Goal: Information Seeking & Learning: Learn about a topic

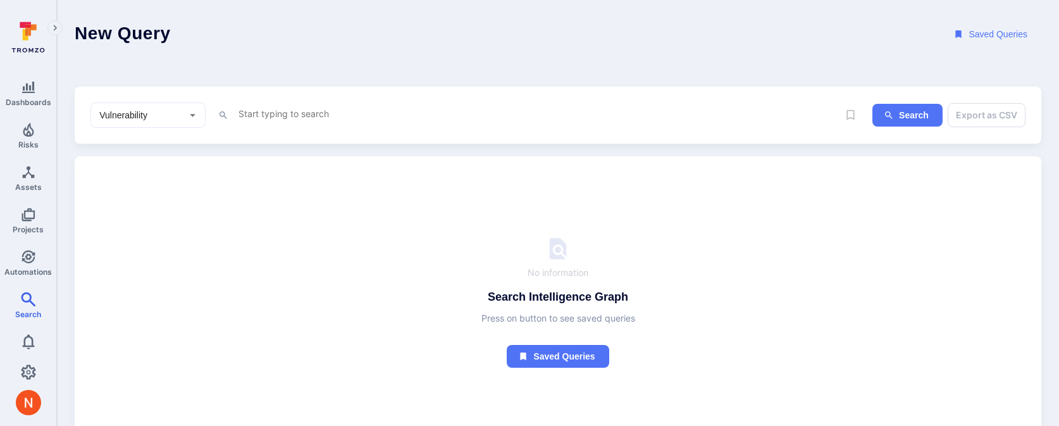
click at [278, 113] on textarea "Intelligence Graph search area" at bounding box center [537, 114] width 601 height 16
paste textarea "fin_AtdpoAG2CuIUTeLO"
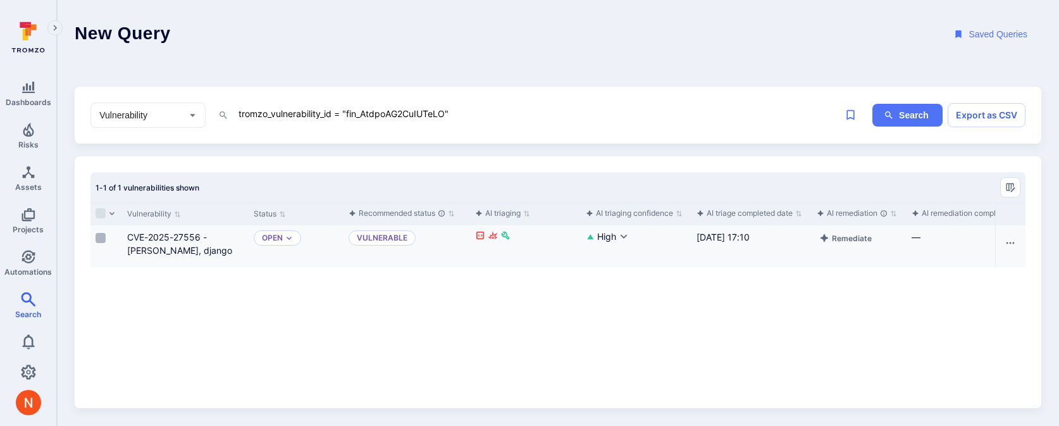
type textarea "tromzo_vulnerability_id = "fin_AtdpoAG2CuIUTeLO""
click at [99, 240] on input "Select row" at bounding box center [100, 238] width 10 height 10
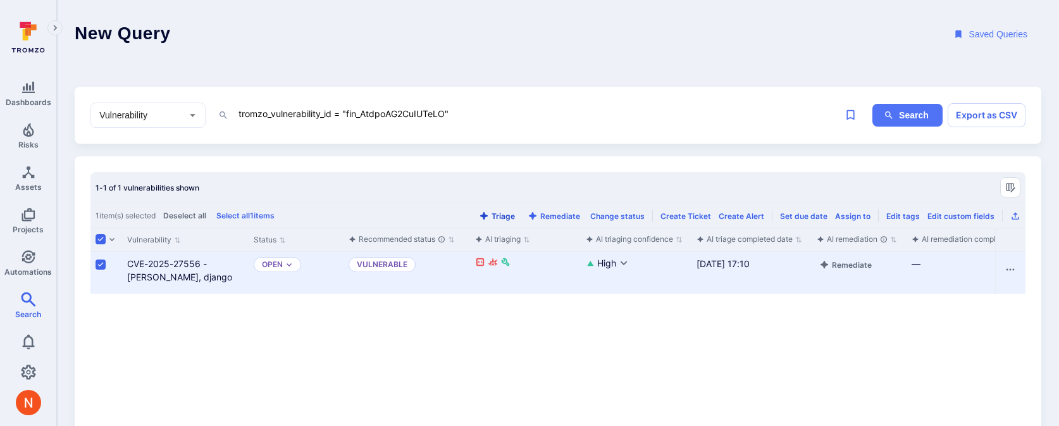
click at [514, 217] on button "Triage" at bounding box center [496, 215] width 41 height 9
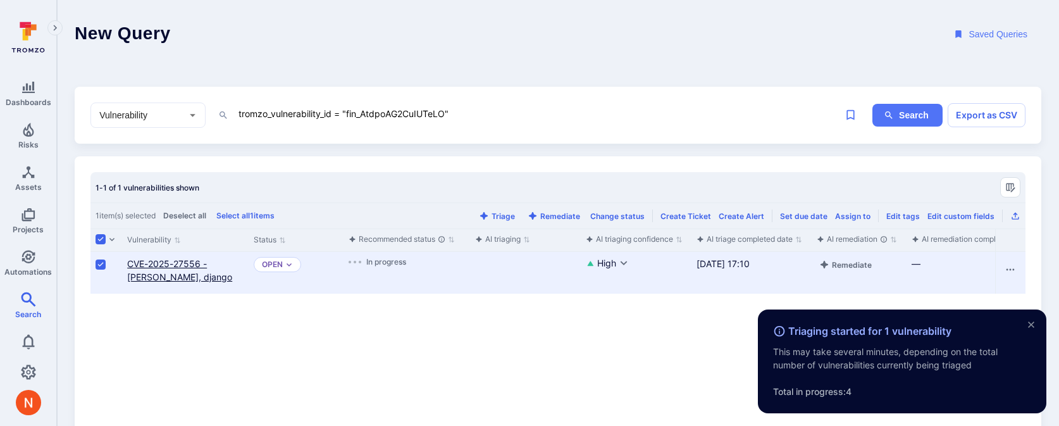
click at [161, 258] on link "CVE-2025-27556 - [PERSON_NAME], django" at bounding box center [179, 270] width 105 height 24
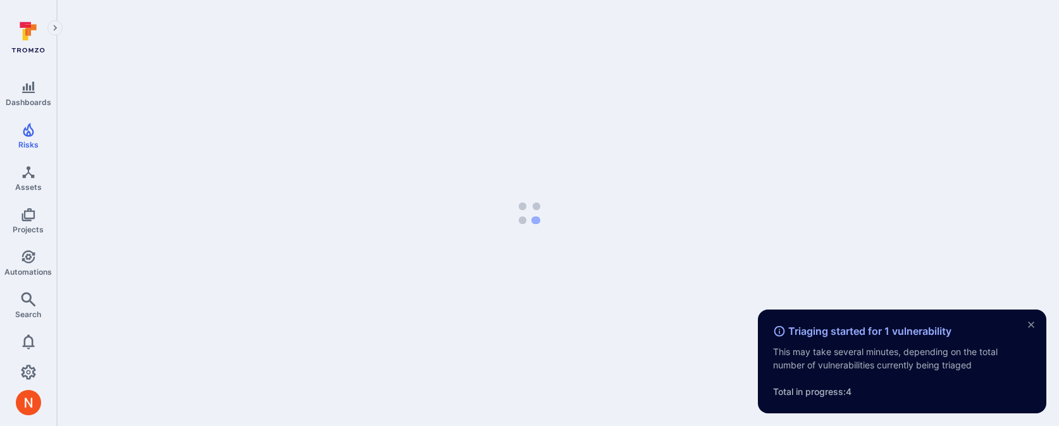
click at [161, 262] on body "Triaging started for 1 vulnerability This may take several minutes, depending o…" at bounding box center [529, 213] width 1059 height 426
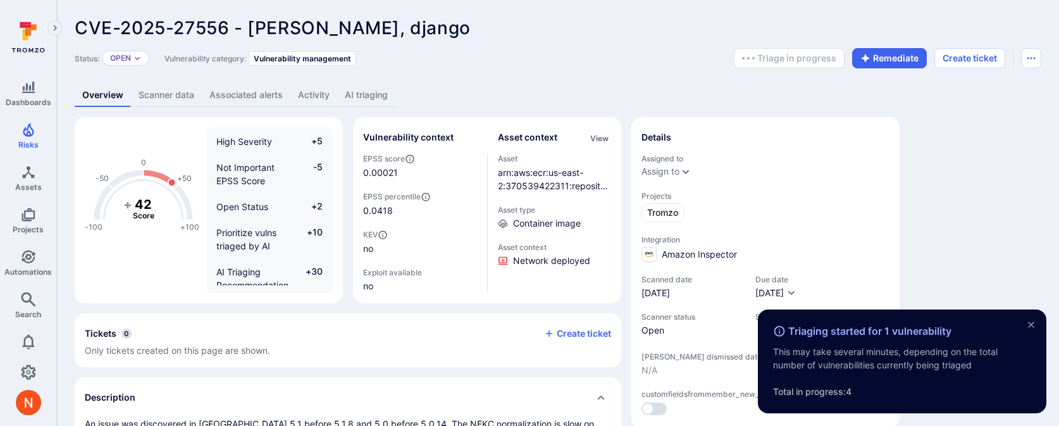
click at [364, 92] on link "AI triaging" at bounding box center [366, 94] width 58 height 23
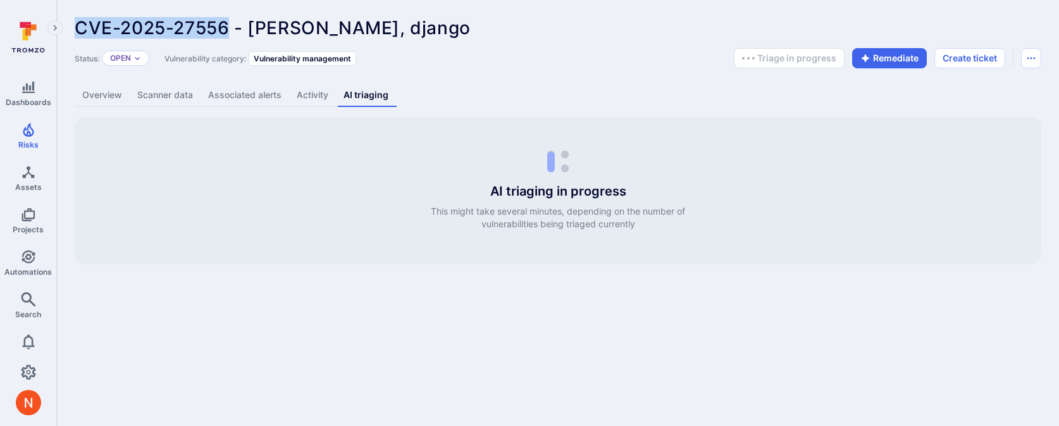
drag, startPoint x: 73, startPoint y: 28, endPoint x: 230, endPoint y: 27, distance: 156.2
click at [230, 27] on div "CVE-2025-27556 - [PERSON_NAME], django ... Show more Status: Open Vulnerability…" at bounding box center [558, 140] width 1002 height 281
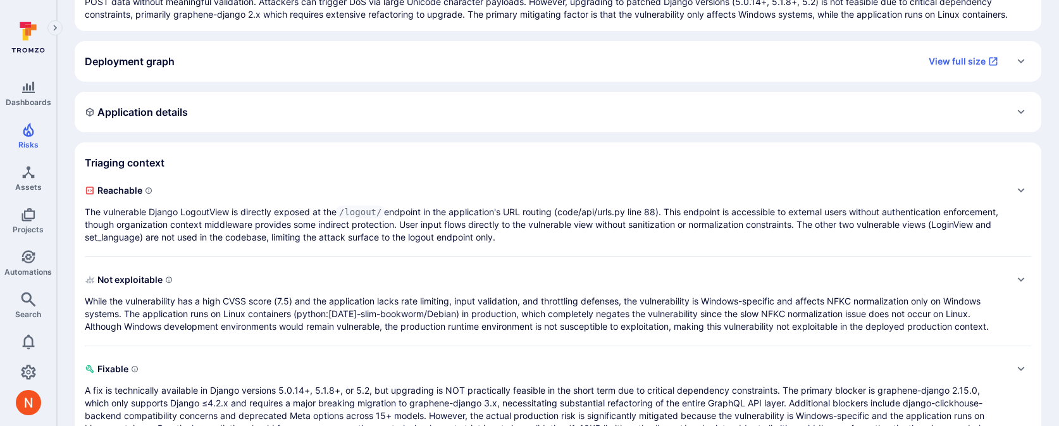
scroll to position [226, 0]
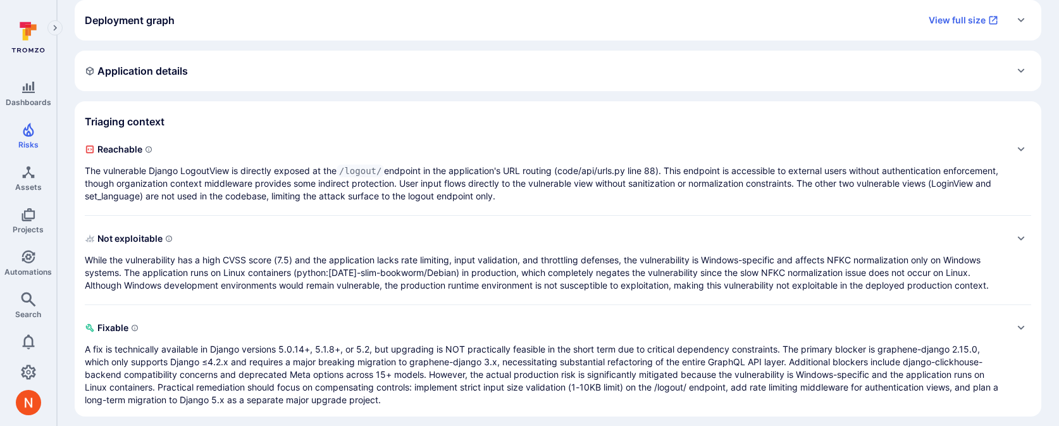
click at [641, 268] on p "While the vulnerability has a high CVSS score (7.5) and the application lacks r…" at bounding box center [545, 273] width 921 height 38
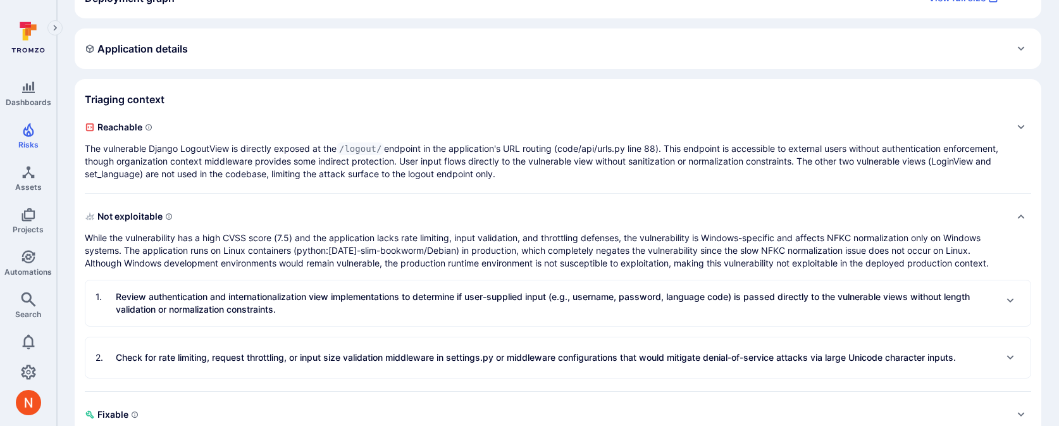
scroll to position [249, 0]
drag, startPoint x: 85, startPoint y: 235, endPoint x: 101, endPoint y: 237, distance: 15.3
click at [101, 237] on p "While the vulnerability has a high CVSS score (7.5) and the application lacks r…" at bounding box center [545, 249] width 921 height 38
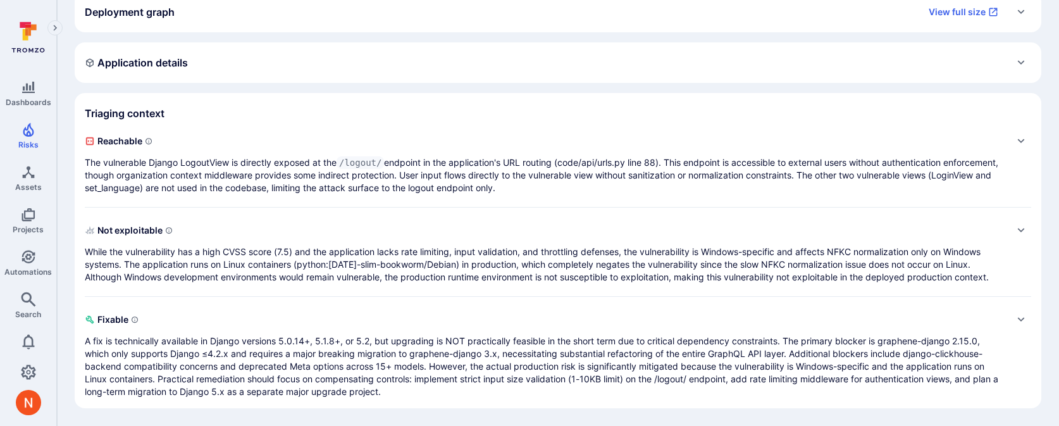
click at [90, 249] on p "While the vulnerability has a high CVSS score (7.5) and the application lacks r…" at bounding box center [545, 264] width 921 height 38
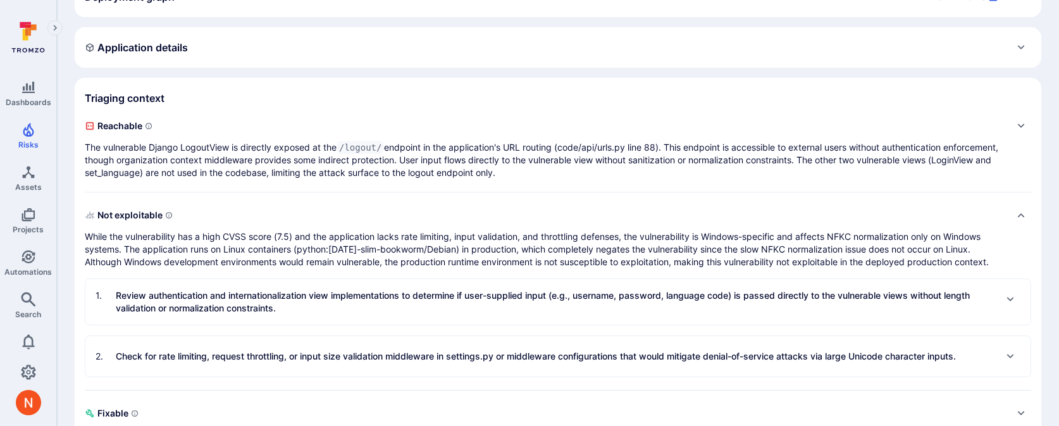
drag, startPoint x: 81, startPoint y: 234, endPoint x: 111, endPoint y: 240, distance: 30.9
click at [111, 240] on section "Triaging context Reachable The vulnerable Django LogoutView is directly exposed…" at bounding box center [558, 290] width 966 height 424
click at [111, 240] on p "While the vulnerability has a high CVSS score (7.5) and the application lacks r…" at bounding box center [545, 249] width 921 height 38
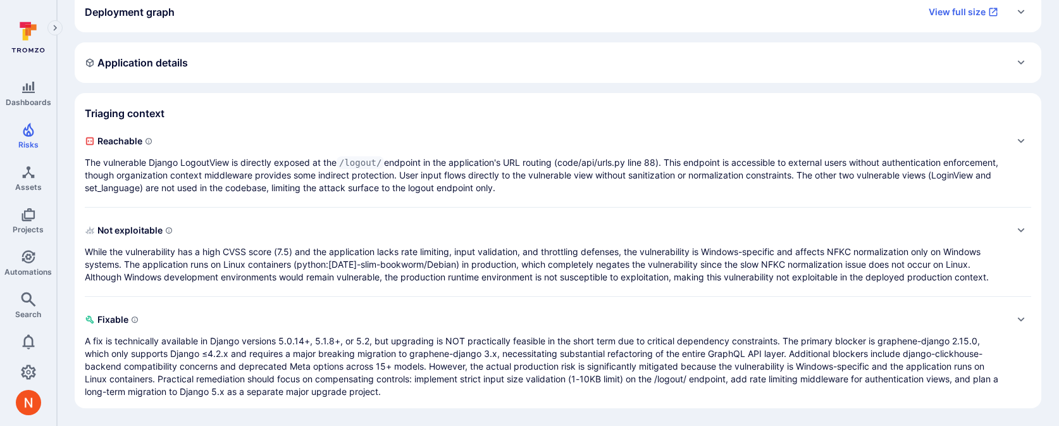
scroll to position [235, 0]
drag, startPoint x: 83, startPoint y: 248, endPoint x: 116, endPoint y: 252, distance: 33.1
click at [116, 252] on section "Triaging context Reachable The vulnerable Django LogoutView is directly exposed…" at bounding box center [558, 250] width 966 height 315
click at [446, 256] on p "While the vulnerability has a high CVSS score (7.5) and the application lacks r…" at bounding box center [545, 264] width 921 height 38
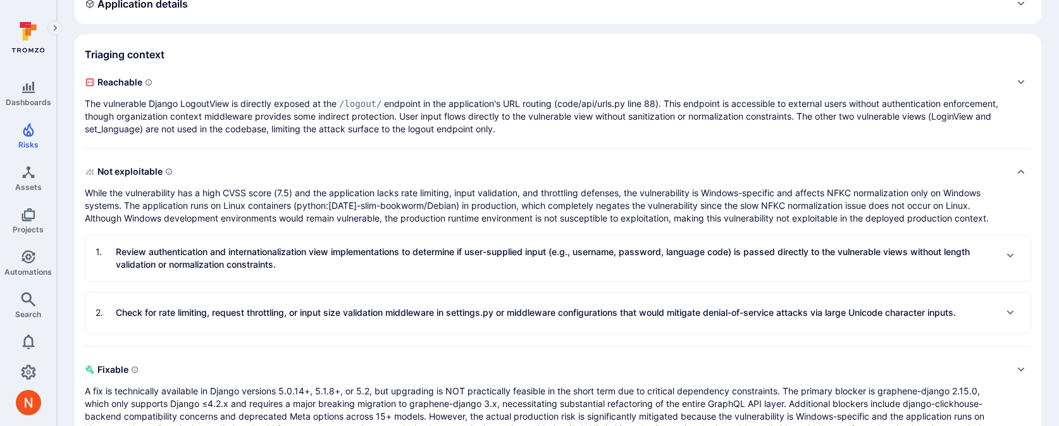
scroll to position [317, 0]
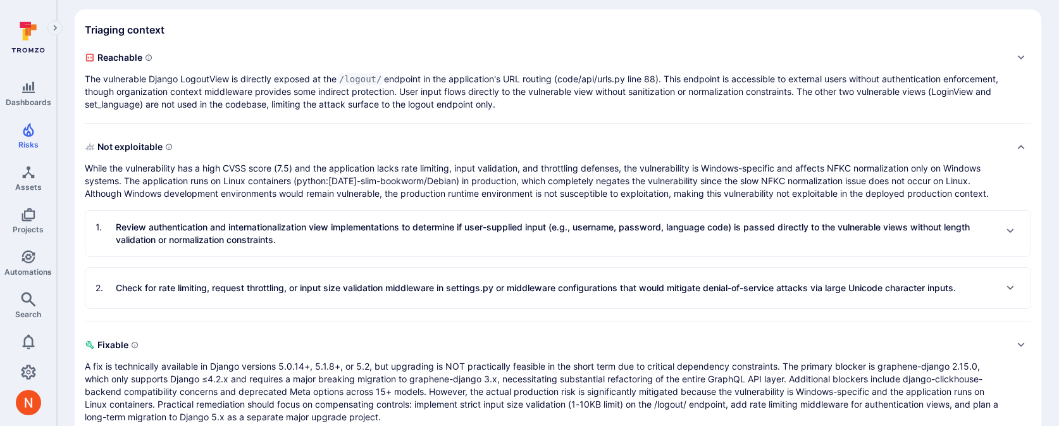
click at [403, 281] on div "2 . Check for rate limiting, request throttling, or input size validation middl…" at bounding box center [525, 288] width 860 height 20
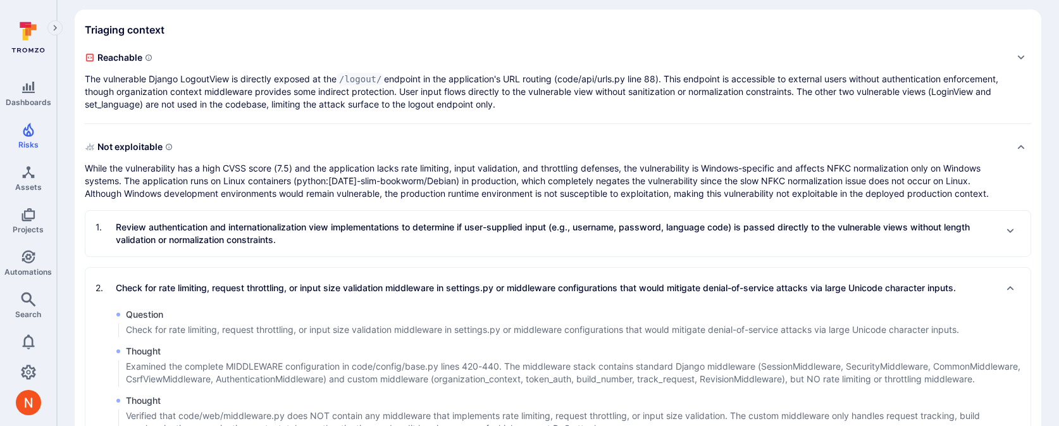
click at [397, 238] on p "Review authentication and internationalization view implementations to determin…" at bounding box center [555, 233] width 879 height 25
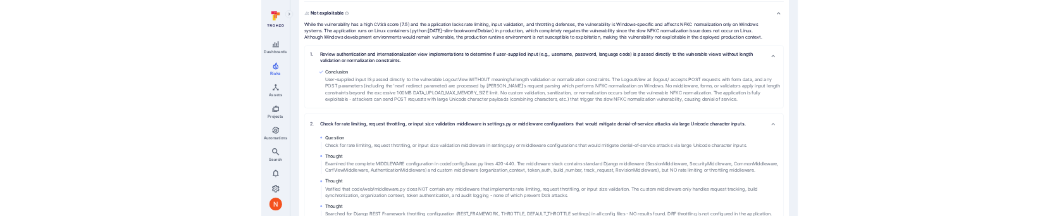
scroll to position [350, 0]
